Goal: Use online tool/utility: Utilize a website feature to perform a specific function

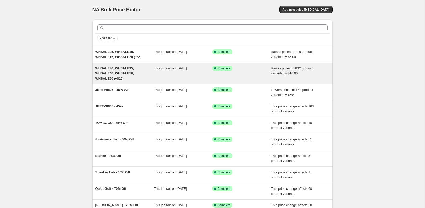
click at [151, 76] on div "WHSALE30, WHSALE35, WHSALE40, WHSALE50, WHSALE60 (+$10)" at bounding box center [124, 73] width 59 height 15
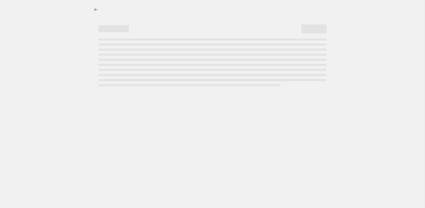
select select "by"
select select "no_change"
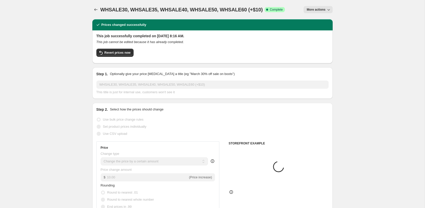
select select "tag"
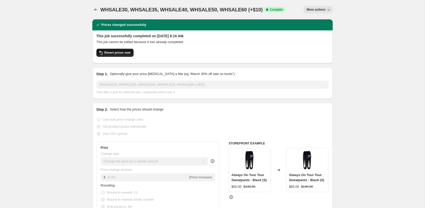
click at [115, 53] on span "Revert prices now" at bounding box center [117, 53] width 26 height 4
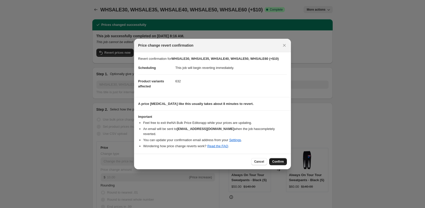
click at [279, 159] on span "Confirm" at bounding box center [278, 161] width 12 height 4
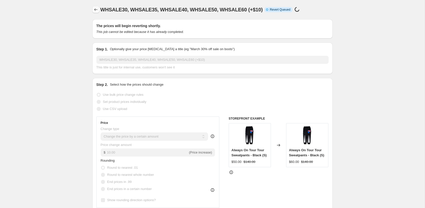
click at [95, 9] on icon "Price change jobs" at bounding box center [95, 9] width 5 height 5
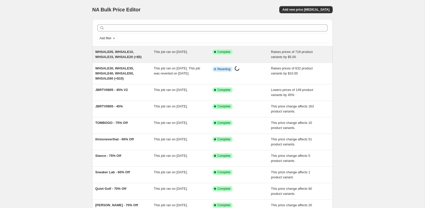
click at [157, 57] on div "This job ran on August 28, 2025." at bounding box center [183, 54] width 59 height 10
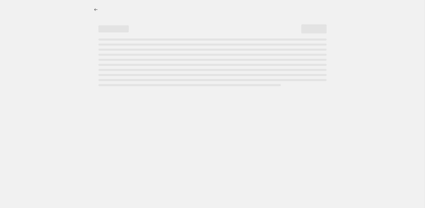
select select "by"
select select "no_change"
select select "tag"
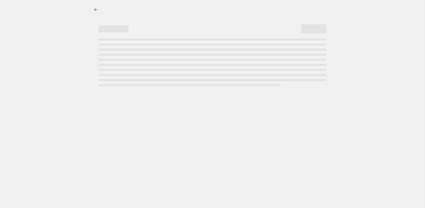
select select "tag"
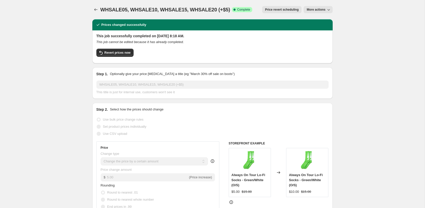
click at [287, 13] on button "Price revert scheduling" at bounding box center [282, 9] width 40 height 7
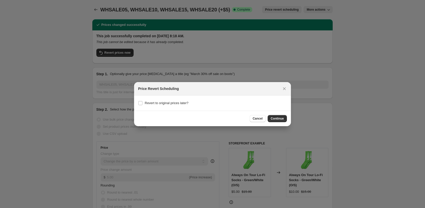
click at [178, 106] on section "Revert to original prices later?" at bounding box center [212, 102] width 157 height 15
click at [176, 104] on span "Revert to original prices later?" at bounding box center [167, 103] width 44 height 4
click at [142, 104] on input "Revert to original prices later?" at bounding box center [140, 103] width 4 height 4
checkbox input "true"
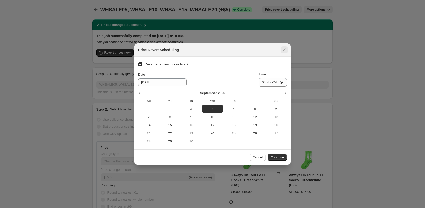
click at [281, 52] on button "Close" at bounding box center [284, 49] width 7 height 7
checkbox input "false"
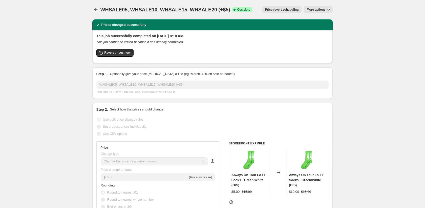
click at [282, 10] on span "Price revert scheduling" at bounding box center [282, 10] width 34 height 4
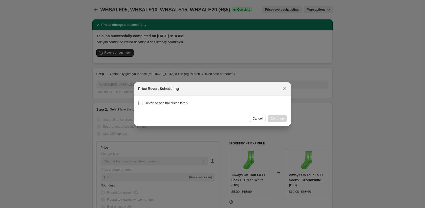
click at [157, 99] on label "Revert to original prices later?" at bounding box center [163, 102] width 50 height 7
click at [142, 101] on input "Revert to original prices later?" at bounding box center [140, 103] width 4 height 4
checkbox input "true"
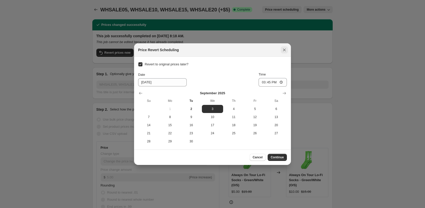
click at [287, 49] on button "Close" at bounding box center [284, 49] width 7 height 7
checkbox input "false"
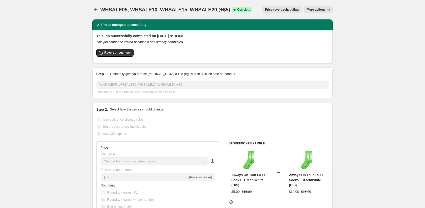
click at [280, 10] on span "Price revert scheduling" at bounding box center [282, 10] width 34 height 4
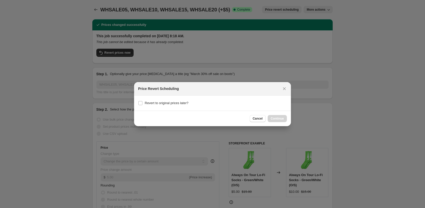
click at [280, 10] on div at bounding box center [212, 104] width 425 height 208
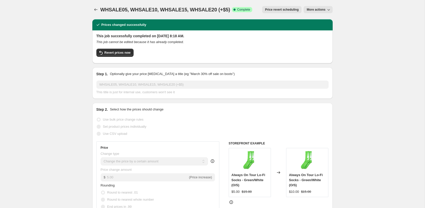
click at [280, 10] on span "Price revert scheduling" at bounding box center [282, 10] width 34 height 4
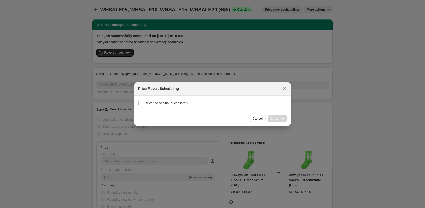
click at [234, 106] on section "Revert to original prices later?" at bounding box center [212, 102] width 157 height 15
click at [265, 48] on div at bounding box center [212, 104] width 425 height 208
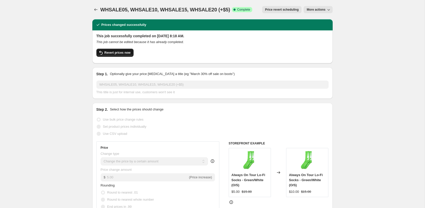
click at [104, 54] on span "Revert prices now" at bounding box center [117, 53] width 26 height 4
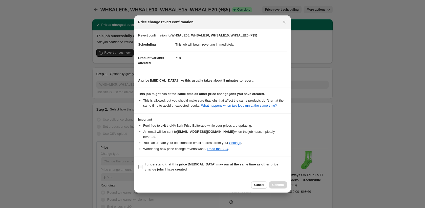
click at [217, 170] on span "I understand that this price change job may run at the same time as other price…" at bounding box center [216, 167] width 142 height 10
click at [142, 169] on input "I understand that this price change job may run at the same time as other price…" at bounding box center [140, 167] width 4 height 4
checkbox input "true"
click at [281, 183] on span "Confirm" at bounding box center [278, 184] width 12 height 4
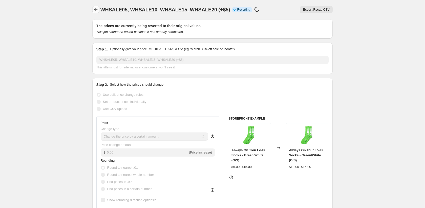
click at [98, 10] on icon "Price change jobs" at bounding box center [95, 9] width 5 height 5
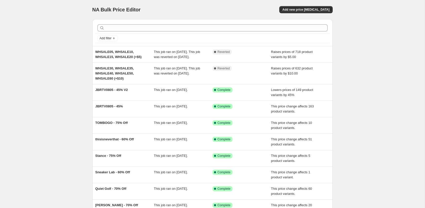
click at [36, 8] on div "NA Bulk Price Editor. This page is ready NA Bulk Price Editor Add new price cha…" at bounding box center [212, 132] width 424 height 265
